Goal: Use online tool/utility: Use online tool/utility

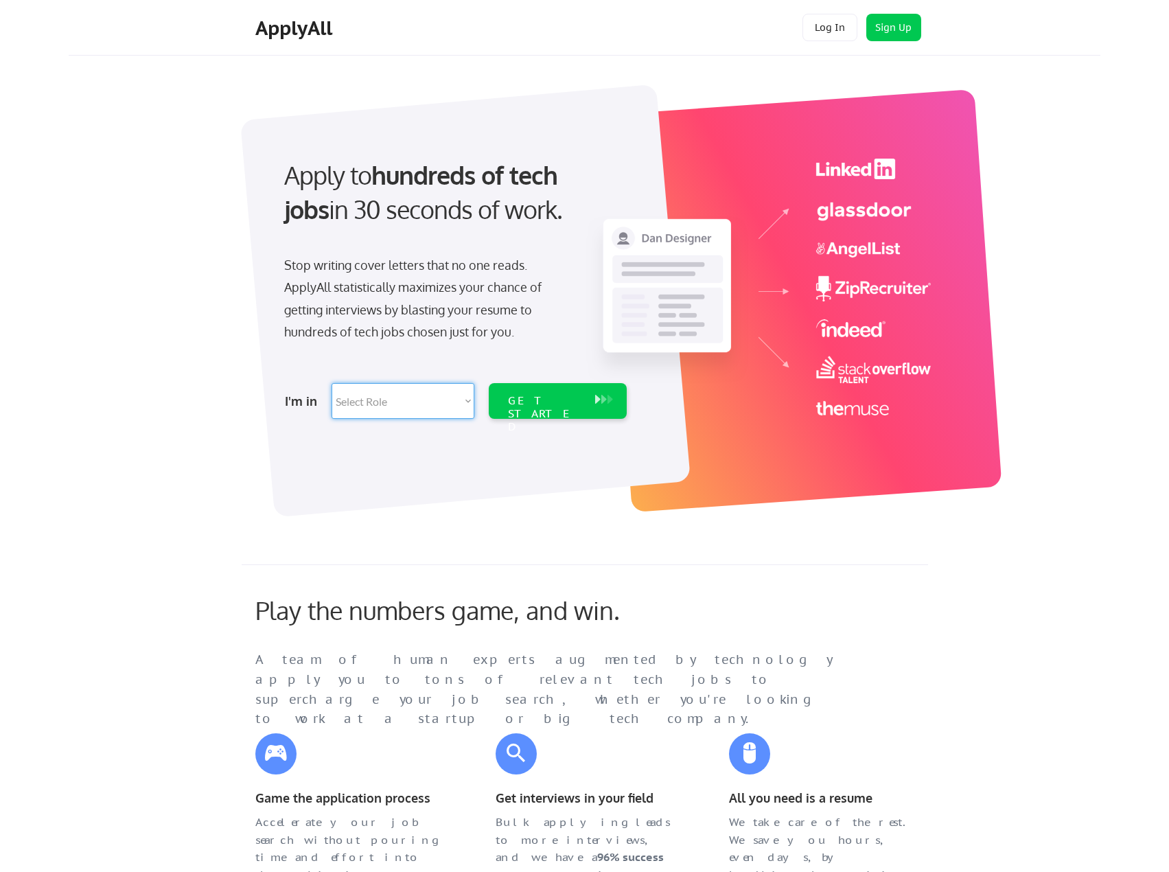
click at [417, 395] on select "Select Role Software Engineering Product Management Customer Success Sales UI/U…" at bounding box center [403, 401] width 143 height 36
select select ""technical_project_program_mgmt""
click at [332, 383] on select "Select Role Software Engineering Product Management Customer Success Sales UI/U…" at bounding box center [403, 401] width 143 height 36
select select ""technical_project_program_mgmt""
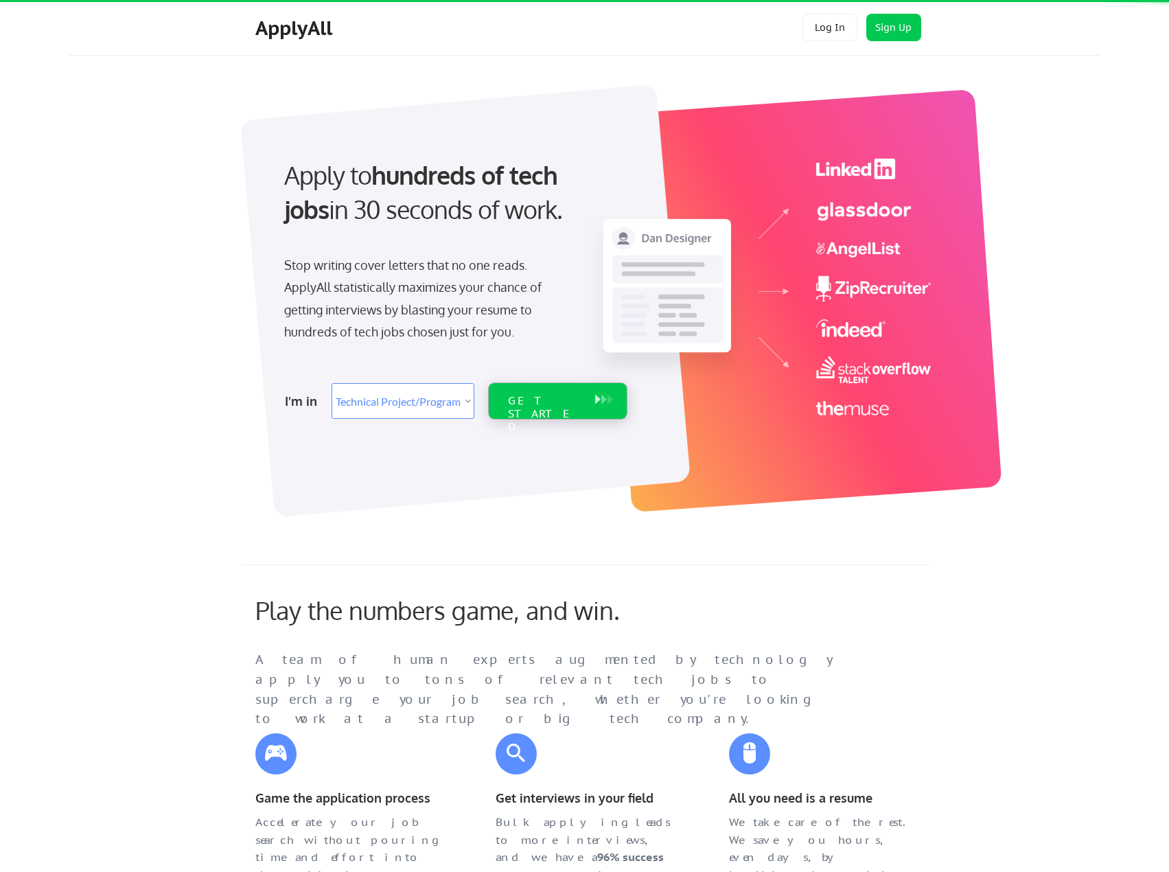
click at [578, 408] on div "GET STARTED" at bounding box center [544, 401] width 87 height 36
select select ""technical_project_program_mgmt""
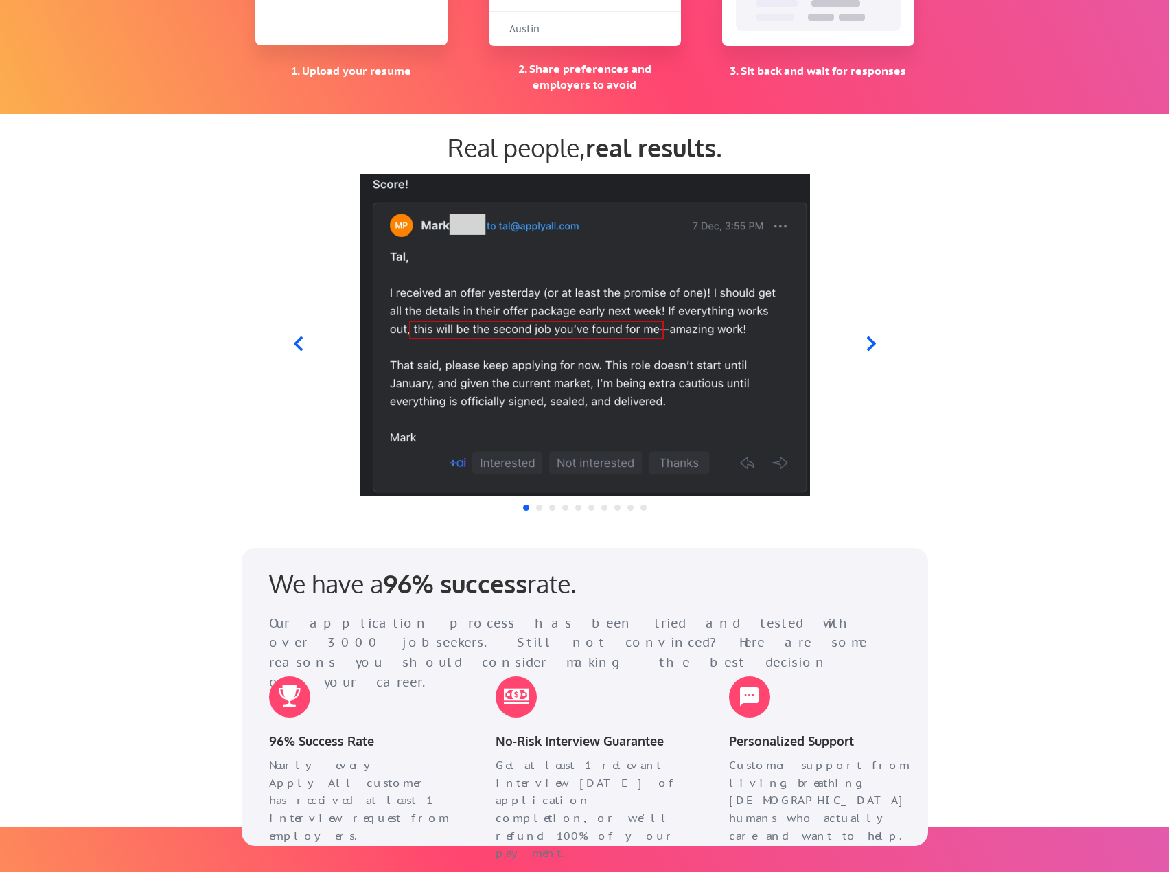
scroll to position [1258, 0]
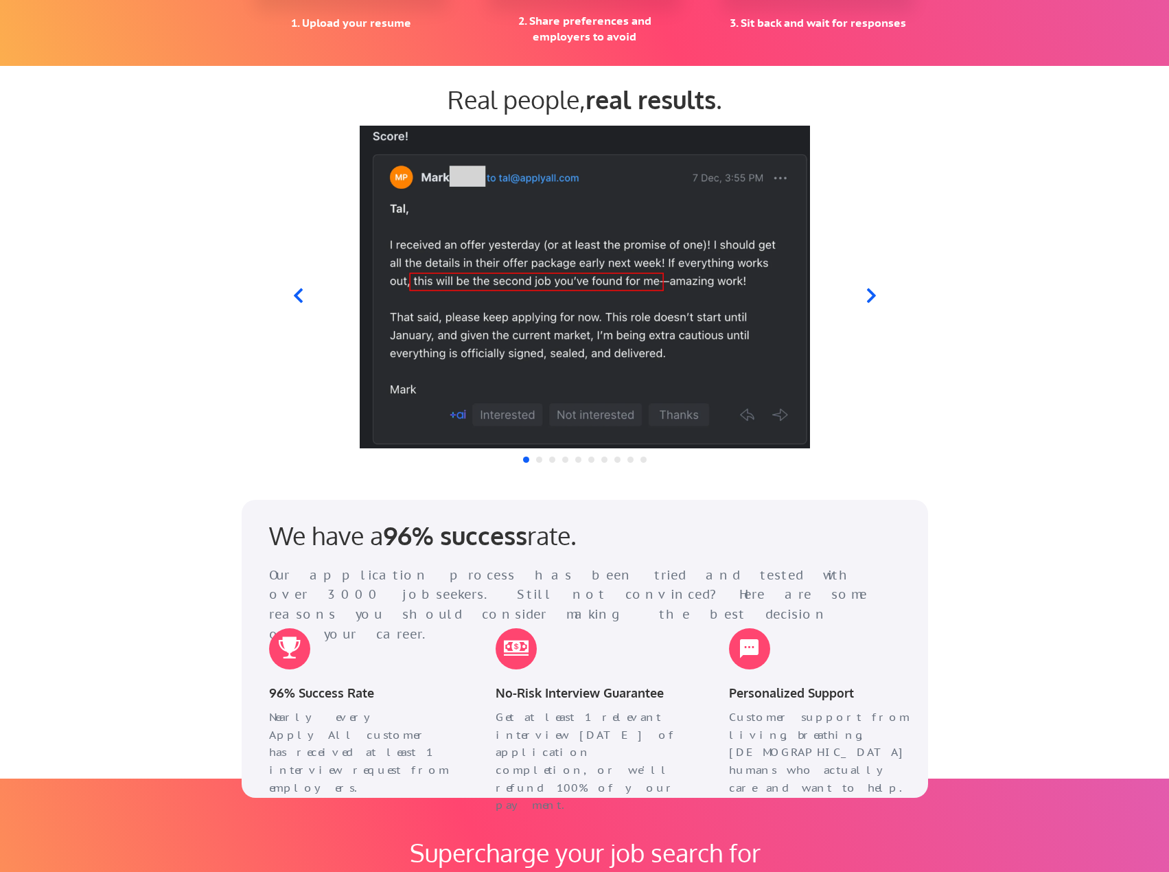
click at [872, 294] on icon at bounding box center [870, 295] width 9 height 14
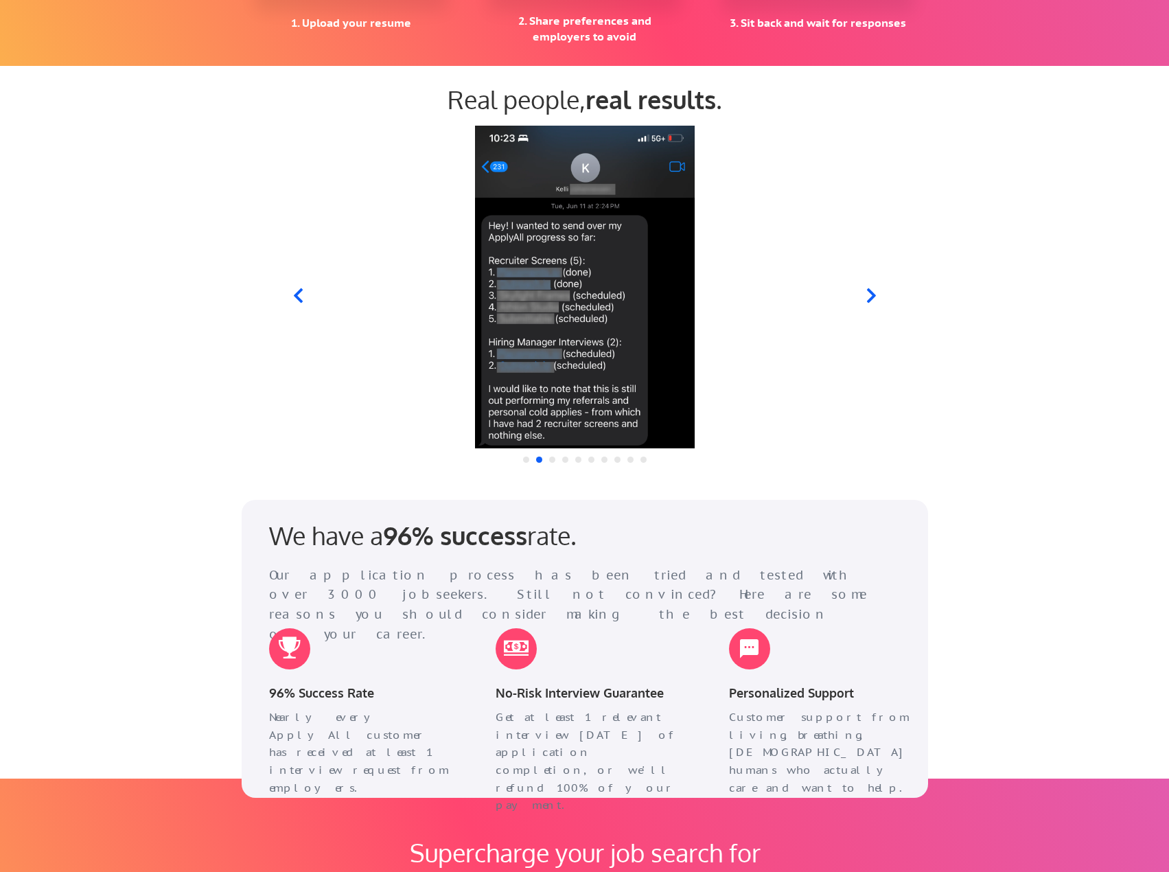
click at [872, 294] on icon at bounding box center [870, 295] width 9 height 14
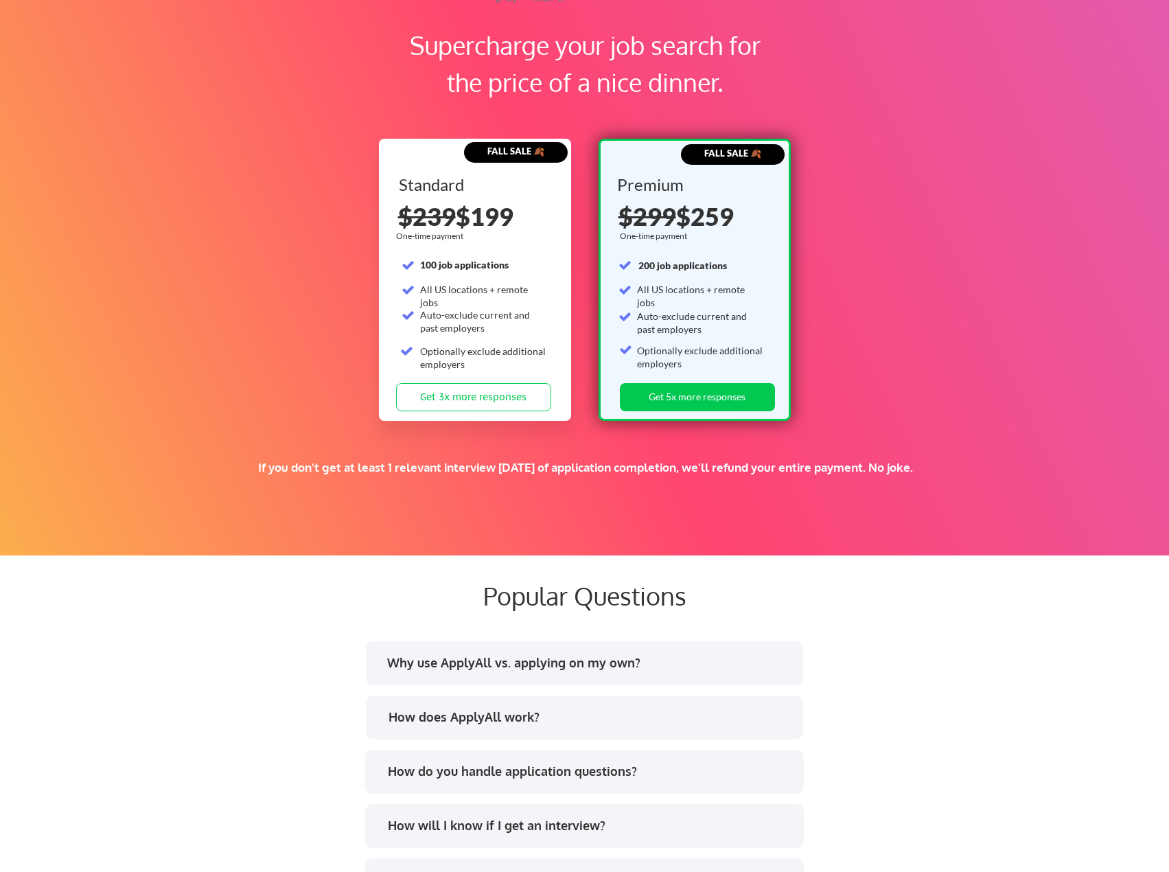
scroll to position [1831, 0]
